Goal: Information Seeking & Learning: Learn about a topic

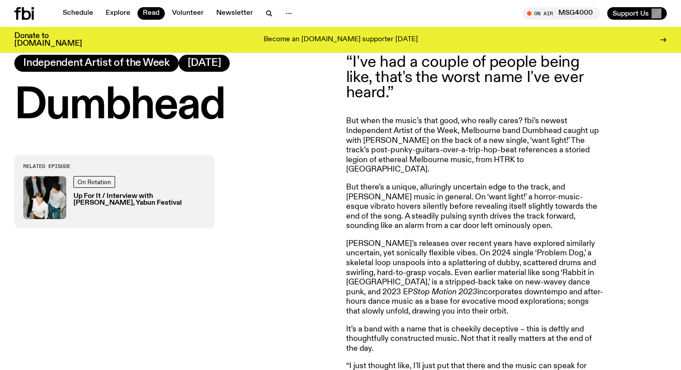
scroll to position [401, 0]
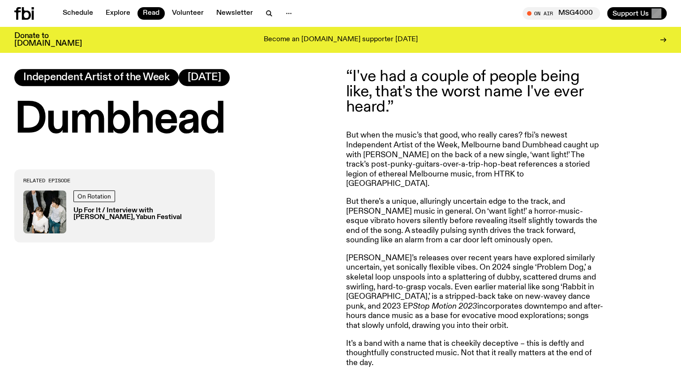
click at [247, 192] on div "Related Episode On Rotation Up For It / Interview with [PERSON_NAME], Yabun Fes…" at bounding box center [174, 205] width 321 height 73
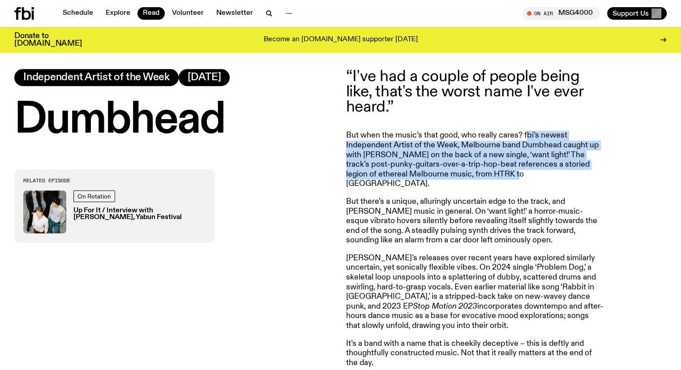
drag, startPoint x: 525, startPoint y: 132, endPoint x: 526, endPoint y: 173, distance: 40.3
click at [526, 173] on p "But when the music’s that good, who really cares? fbi’s newest Independent Arti…" at bounding box center [475, 160] width 258 height 58
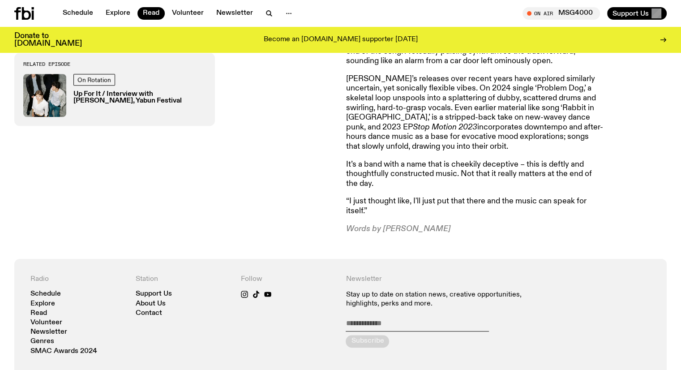
scroll to position [536, 0]
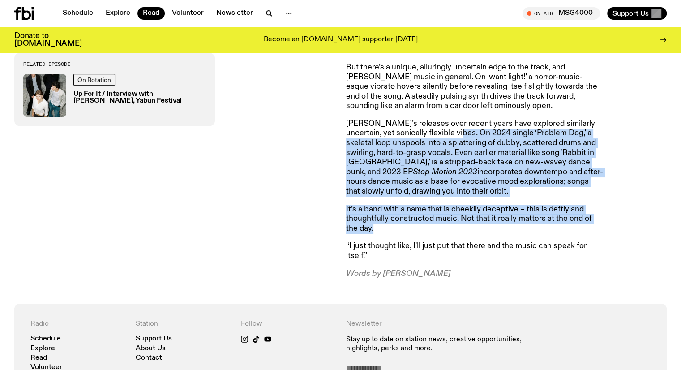
drag, startPoint x: 478, startPoint y: 121, endPoint x: 498, endPoint y: 216, distance: 96.2
click at [498, 216] on article "“I've had a couple of people being like, that's the worst name I've ever heard.…" at bounding box center [475, 107] width 258 height 344
click at [498, 216] on p "It’s a band with a name that is cheekily deceptive – this is deftly and thought…" at bounding box center [475, 219] width 258 height 29
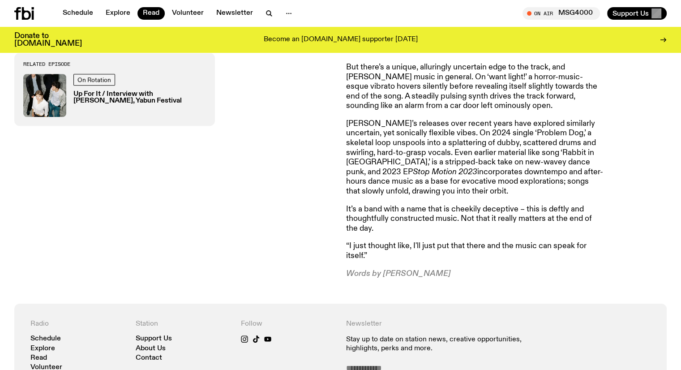
drag, startPoint x: 498, startPoint y: 216, endPoint x: 490, endPoint y: 181, distance: 35.9
click at [490, 181] on article "“I've had a couple of people being like, that's the worst name I've ever heard.…" at bounding box center [475, 107] width 258 height 344
click at [172, 97] on h3 "Up For It / Interview with [PERSON_NAME], Yabun Festival" at bounding box center [139, 97] width 133 height 13
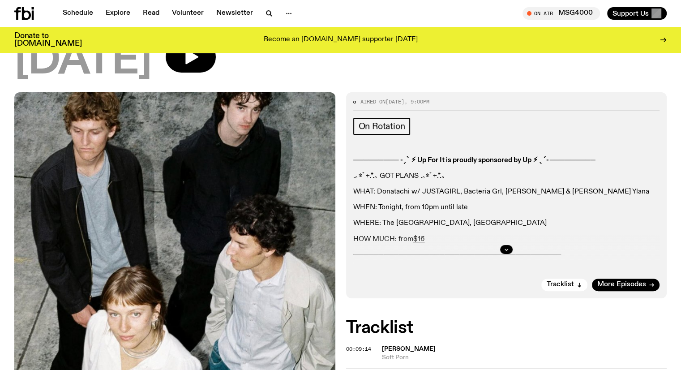
scroll to position [175, 0]
